Goal: Task Accomplishment & Management: Manage account settings

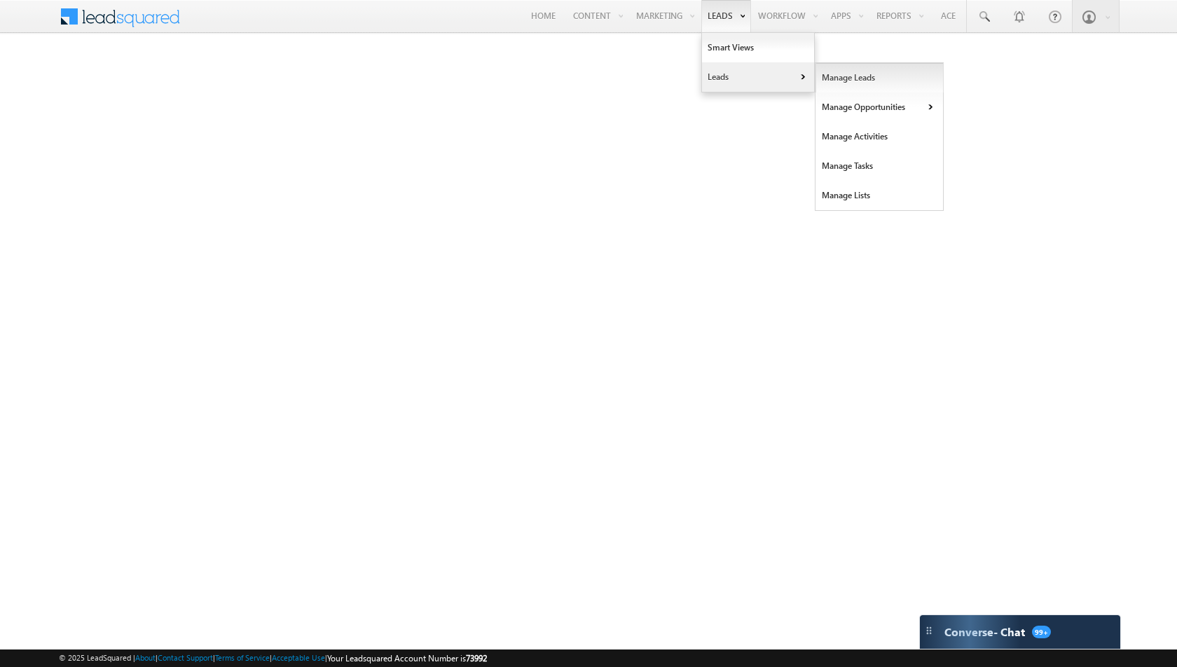
click at [837, 76] on link "Manage Leads" at bounding box center [879, 77] width 128 height 29
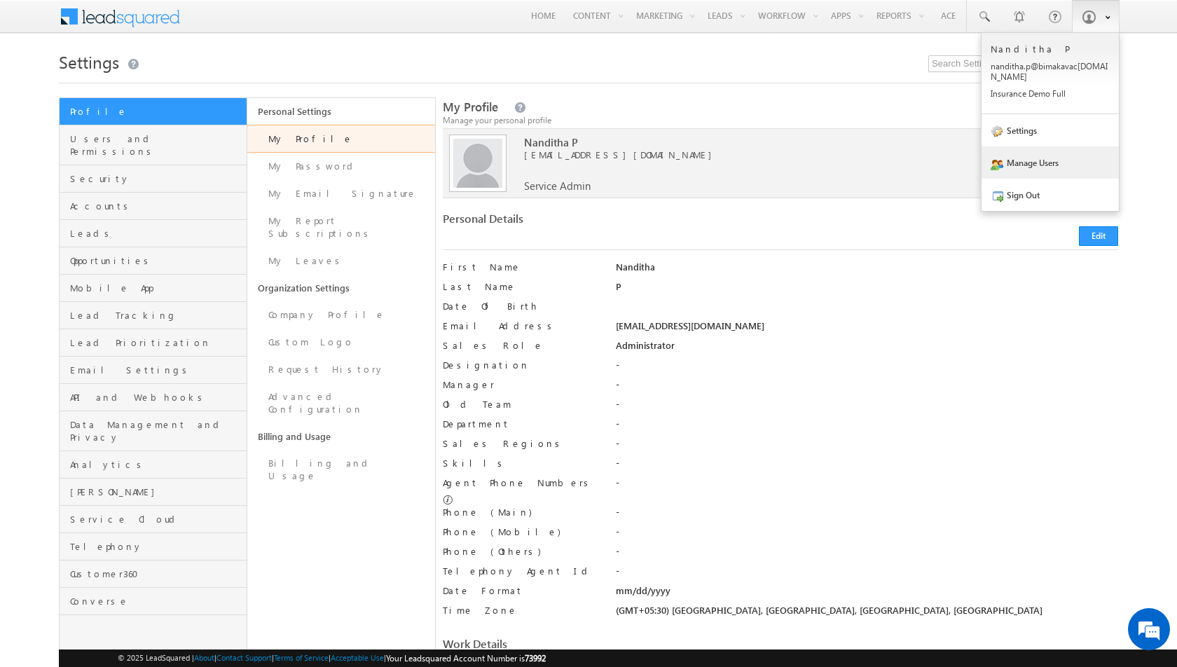
click at [1030, 146] on link "Manage Users" at bounding box center [1049, 162] width 137 height 32
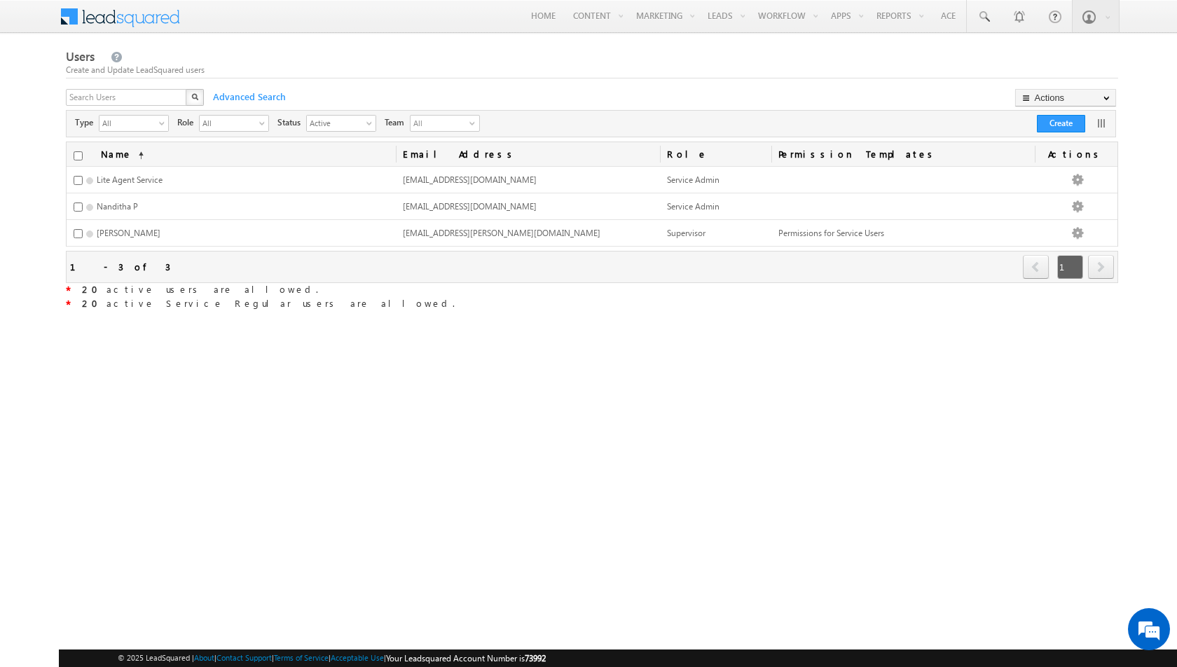
click at [645, 66] on div "Create and Update LeadSquared users" at bounding box center [592, 70] width 1052 height 13
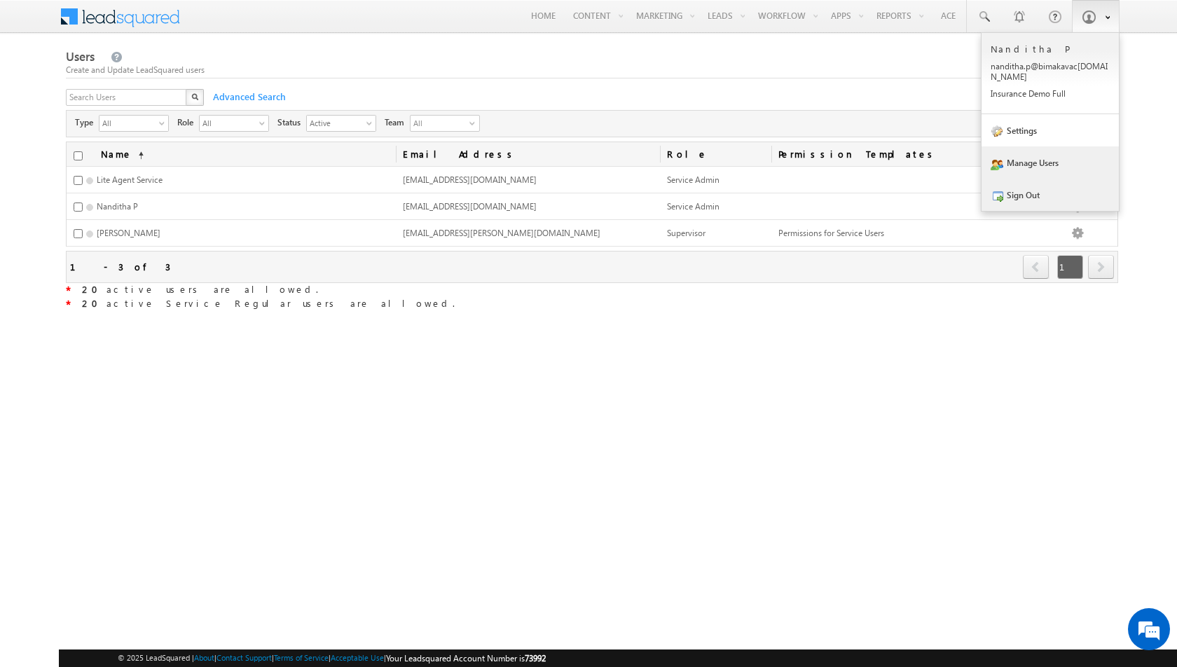
click at [1028, 184] on link "Sign Out" at bounding box center [1049, 195] width 137 height 32
